Goal: Check status: Check status

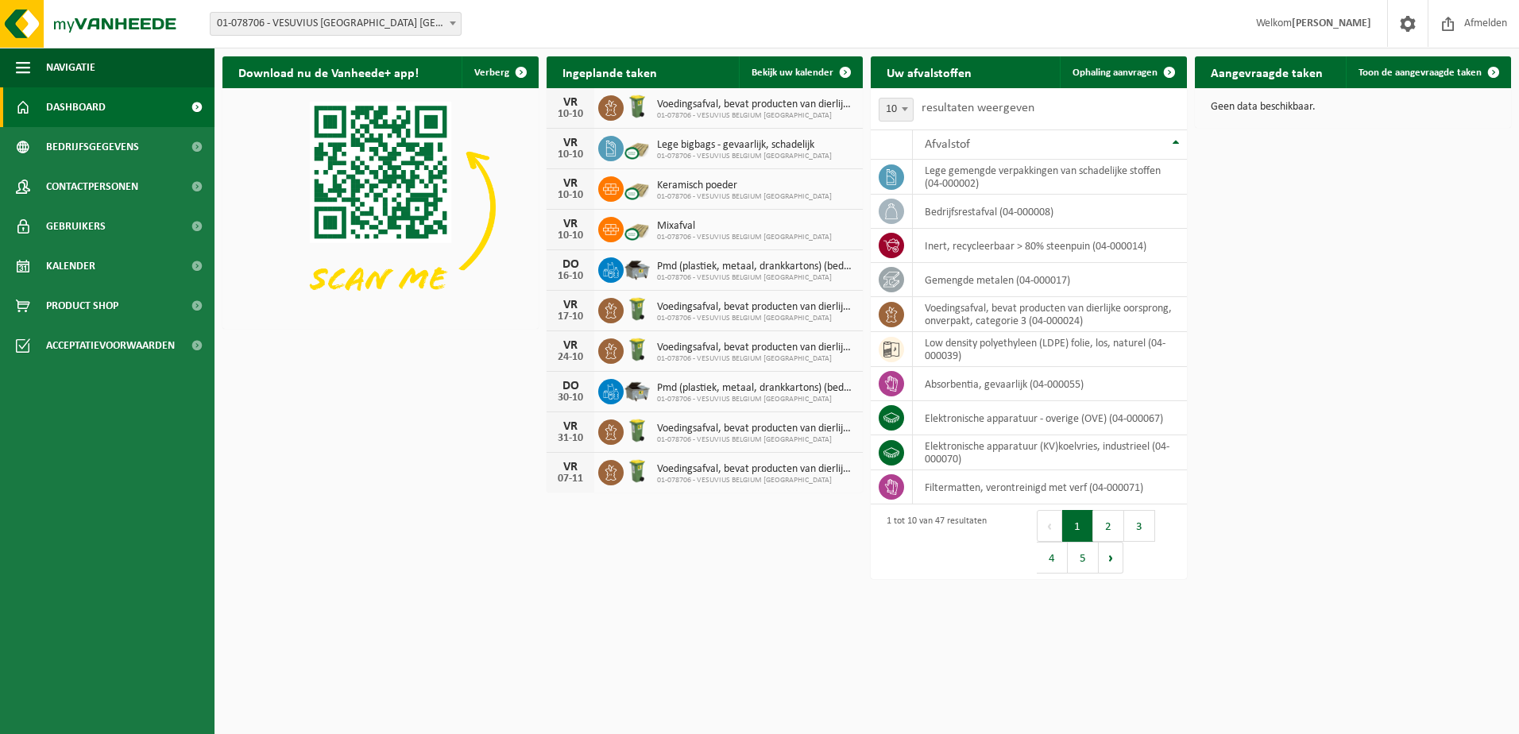
click at [1252, 76] on h2 "Aangevraagde taken" at bounding box center [1267, 71] width 144 height 31
click at [83, 103] on span "Dashboard" at bounding box center [76, 107] width 60 height 40
click at [95, 141] on span "Bedrijfsgegevens" at bounding box center [92, 147] width 93 height 40
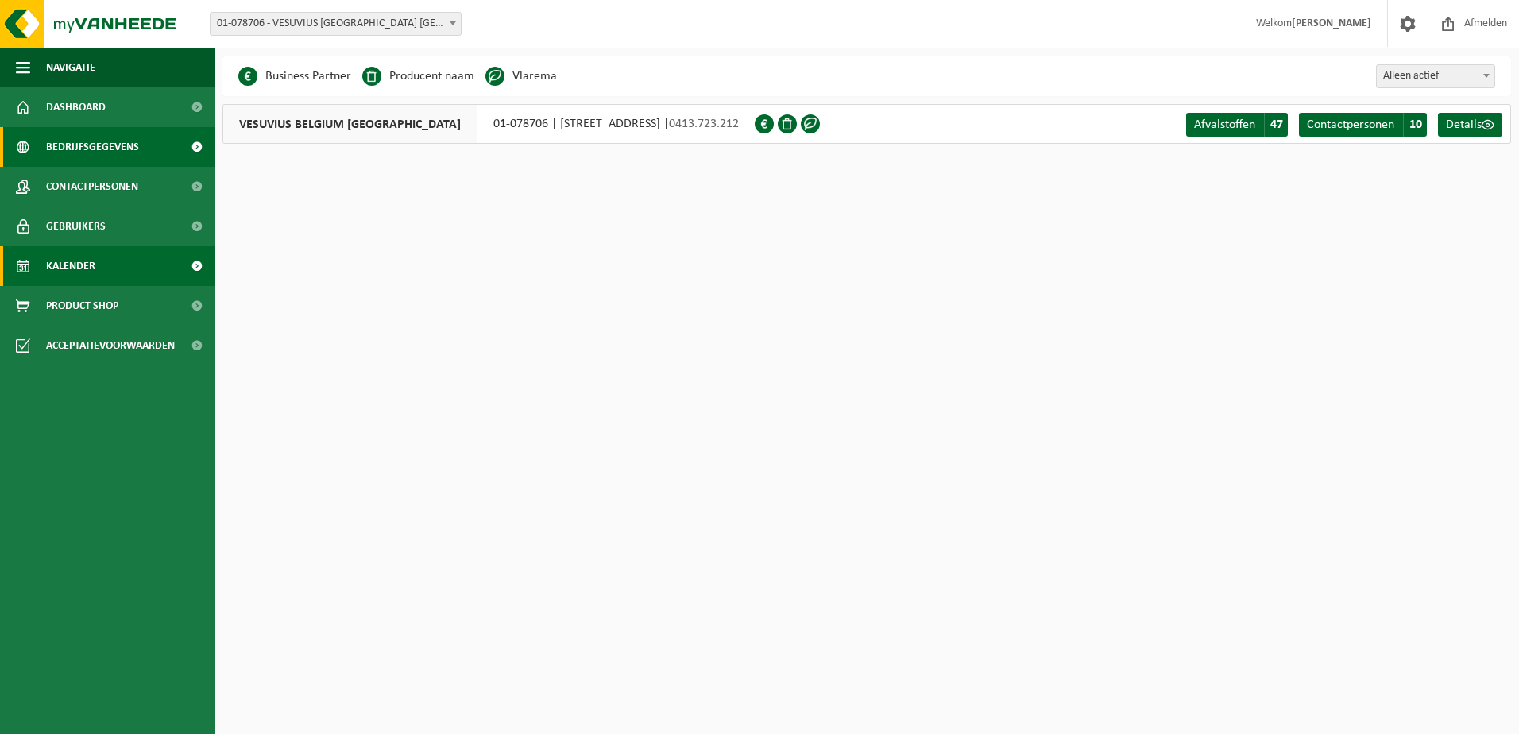
click at [79, 260] on span "Kalender" at bounding box center [70, 266] width 49 height 40
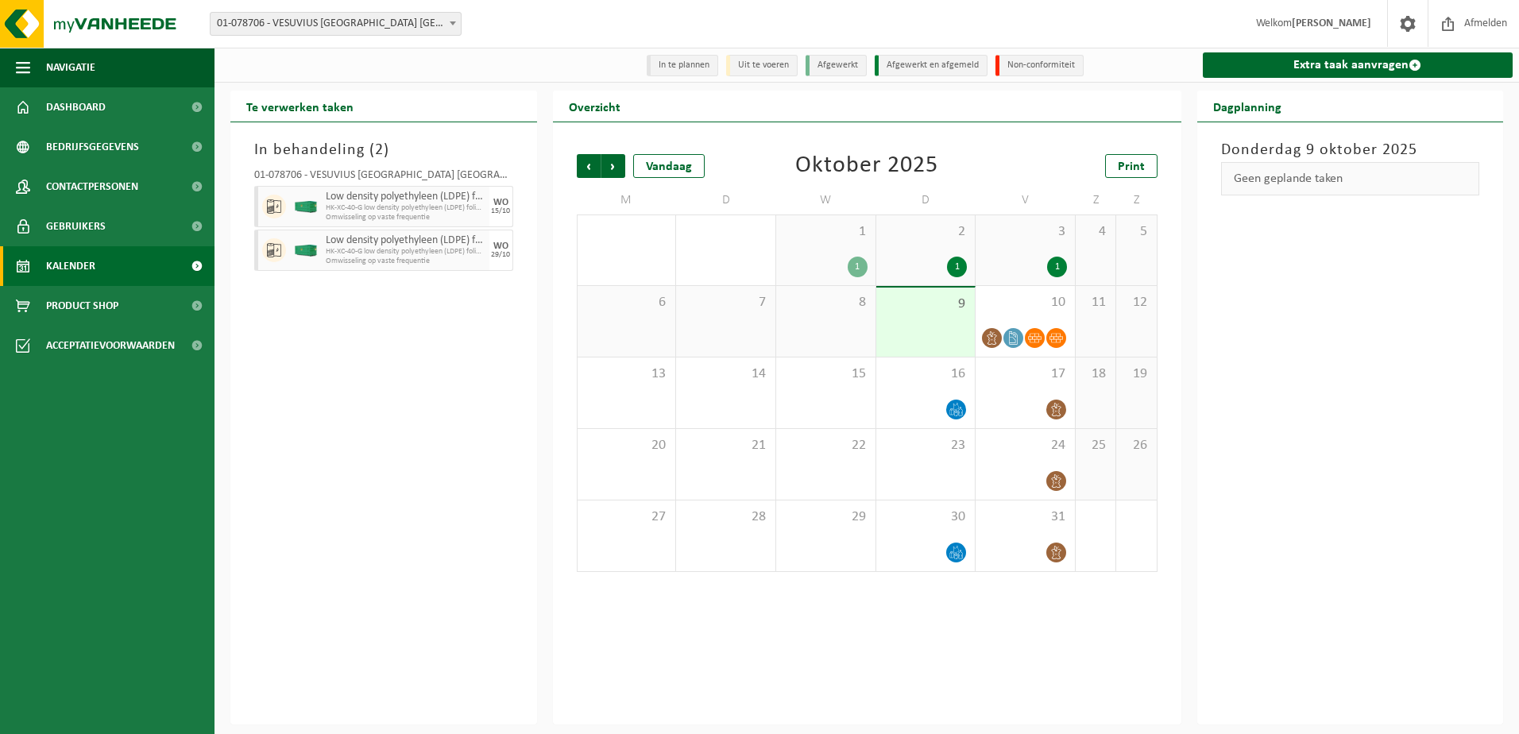
click at [845, 245] on div "1 1" at bounding box center [825, 250] width 99 height 70
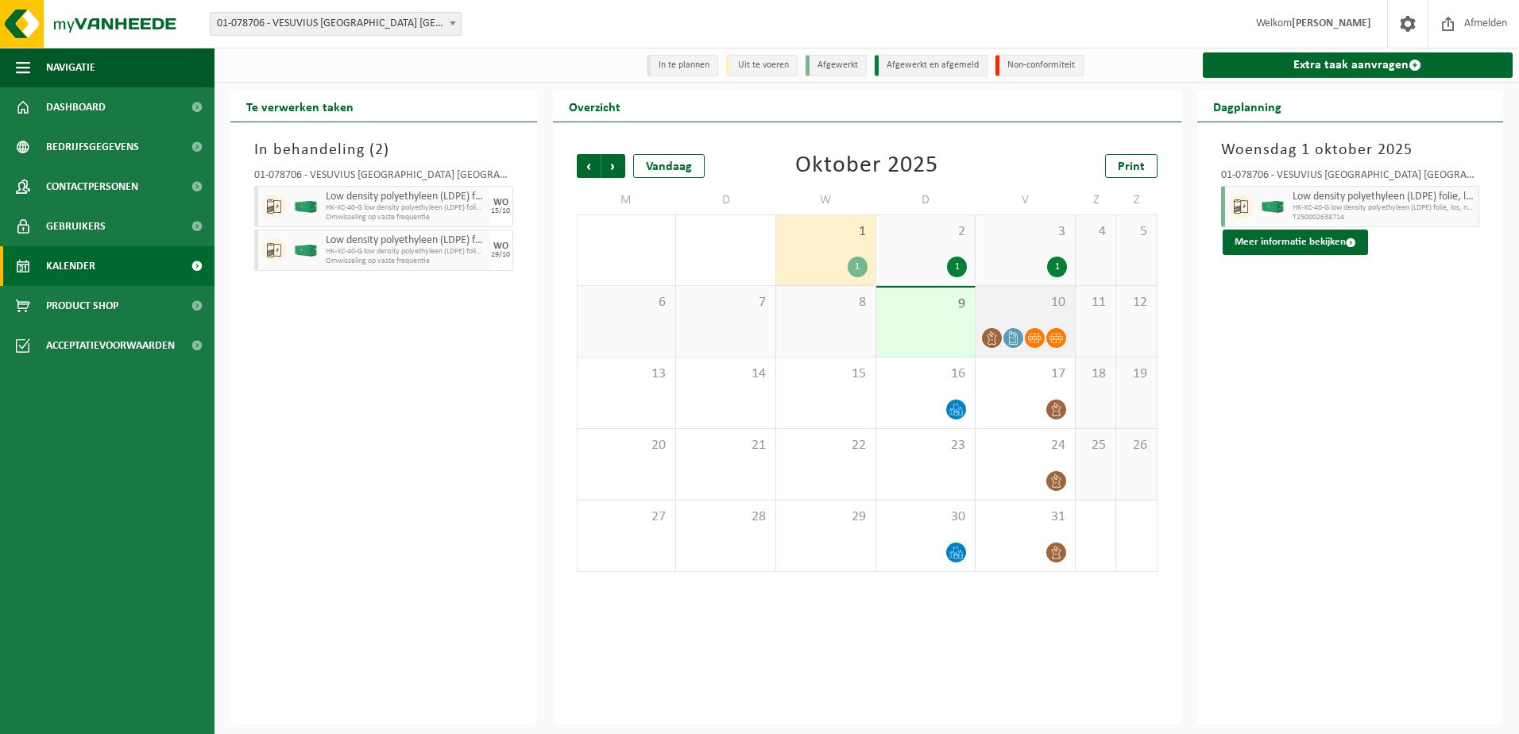
click at [1022, 317] on div "10" at bounding box center [1025, 321] width 99 height 71
